Goal: Contribute content: Add original content to the website for others to see

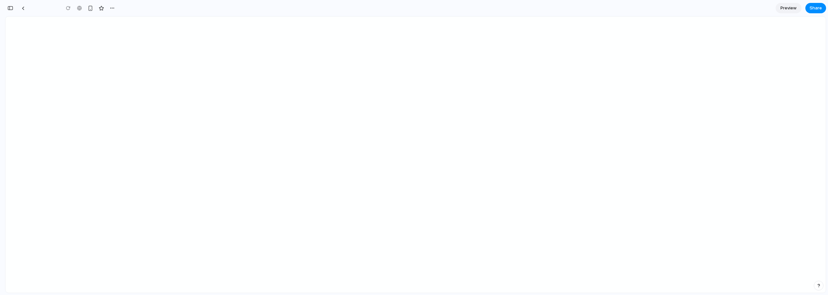
type input "**********"
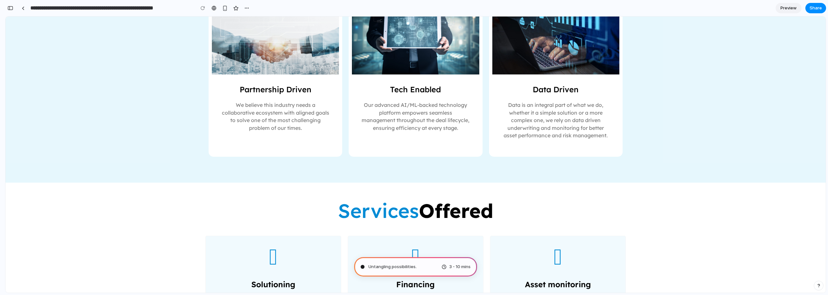
scroll to position [291, 0]
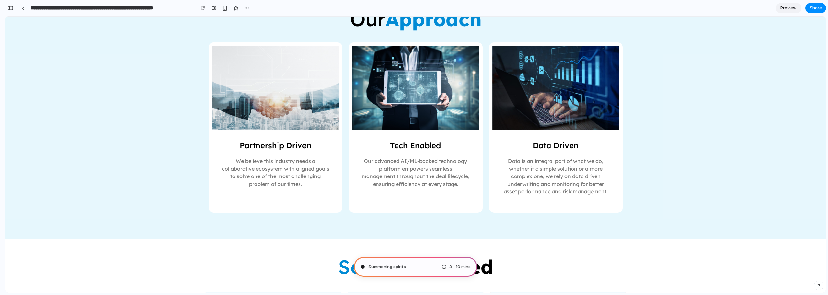
type input "**********"
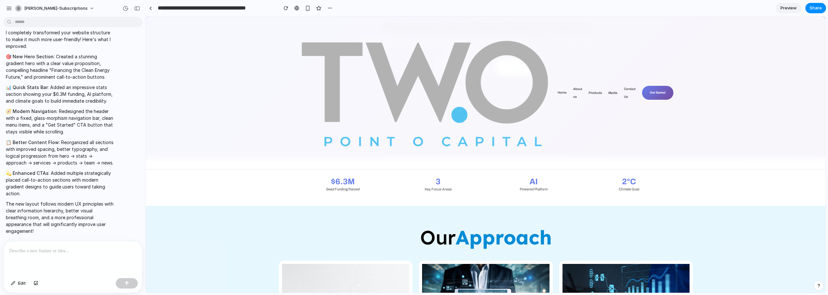
scroll to position [0, 0]
